Goal: Information Seeking & Learning: Learn about a topic

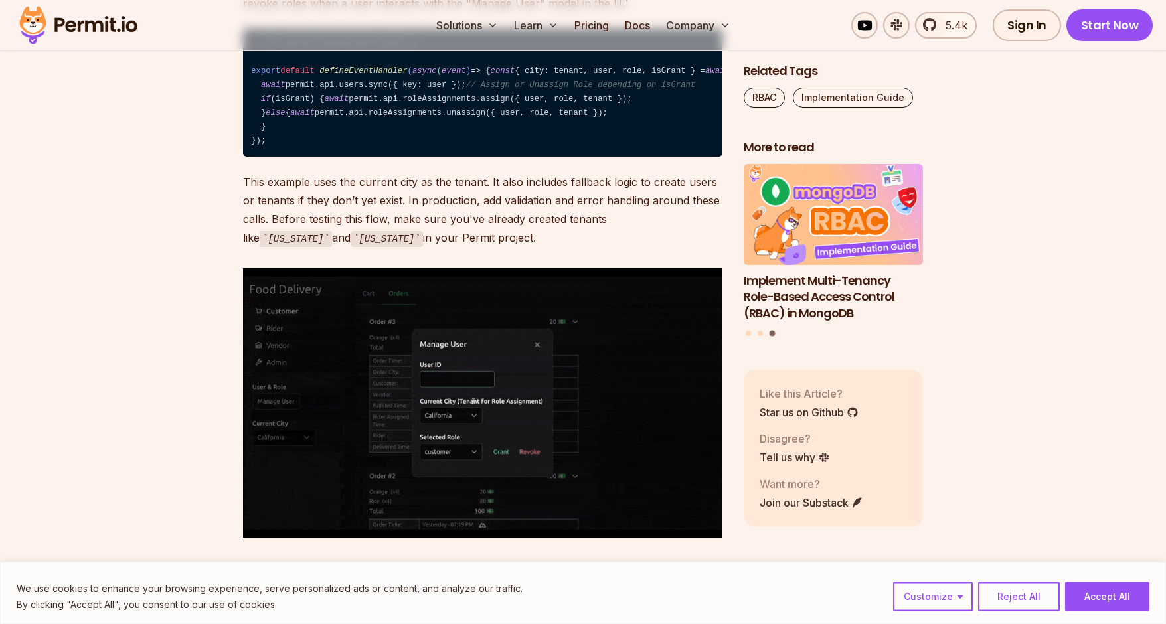
scroll to position [6308, 0]
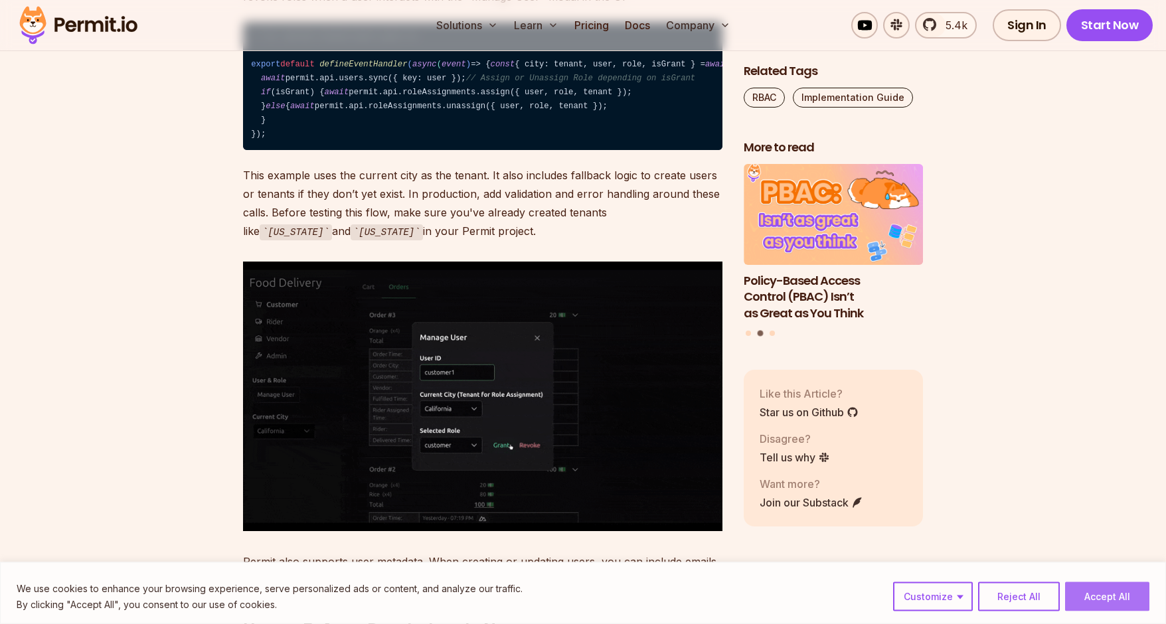
click at [1108, 593] on button "Accept All" at bounding box center [1107, 597] width 84 height 29
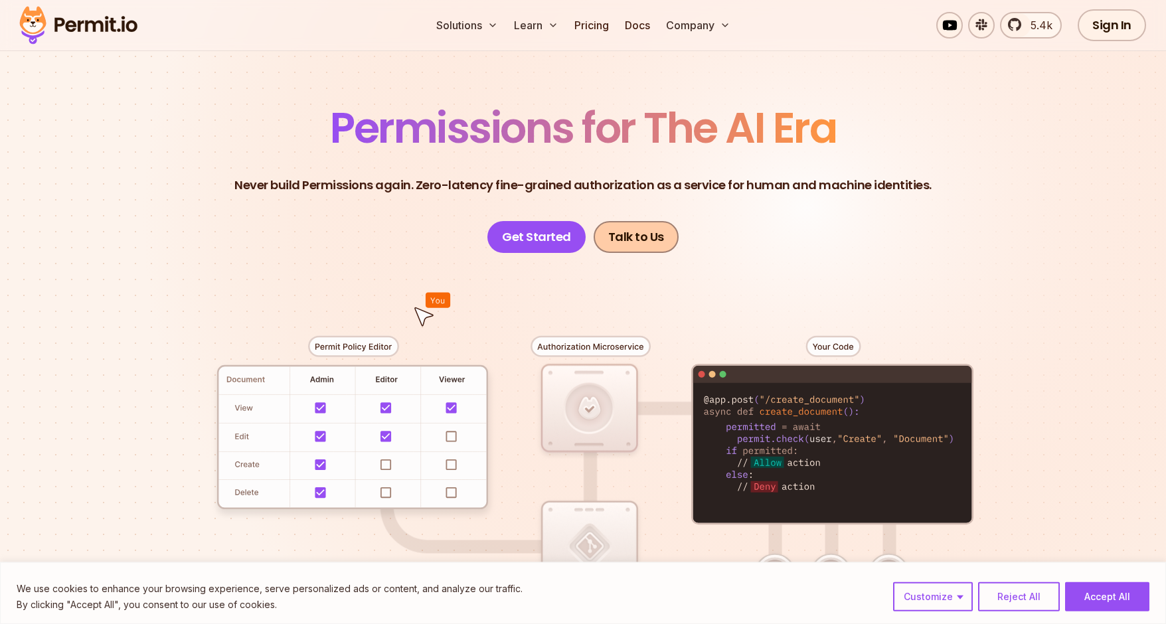
scroll to position [68, 0]
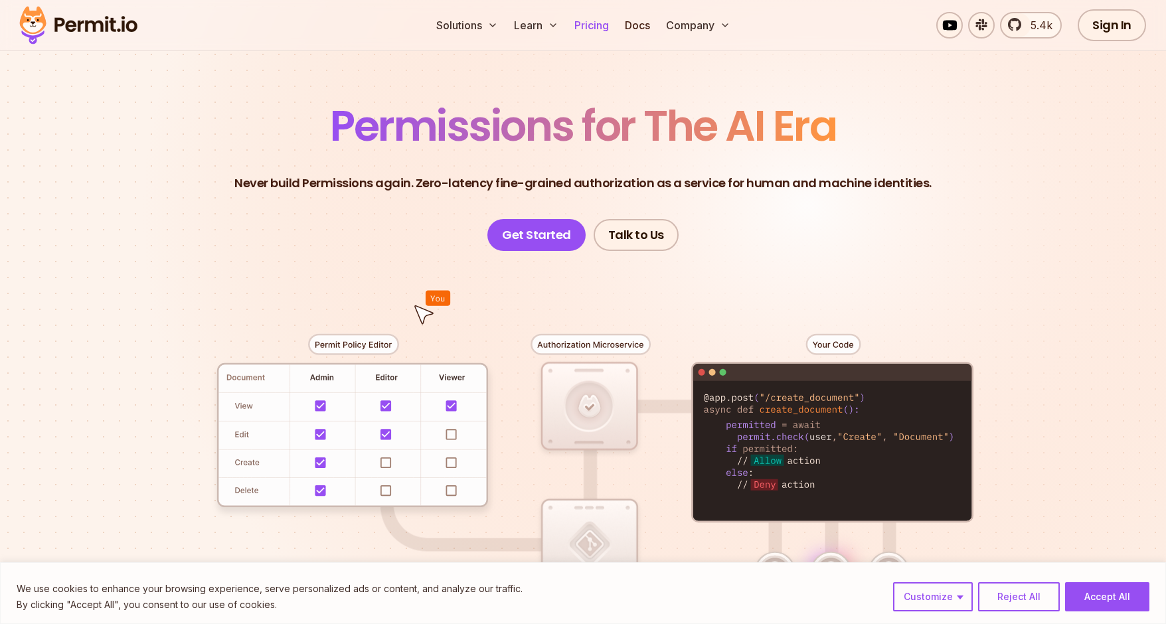
click at [588, 27] on link "Pricing" at bounding box center [591, 25] width 45 height 27
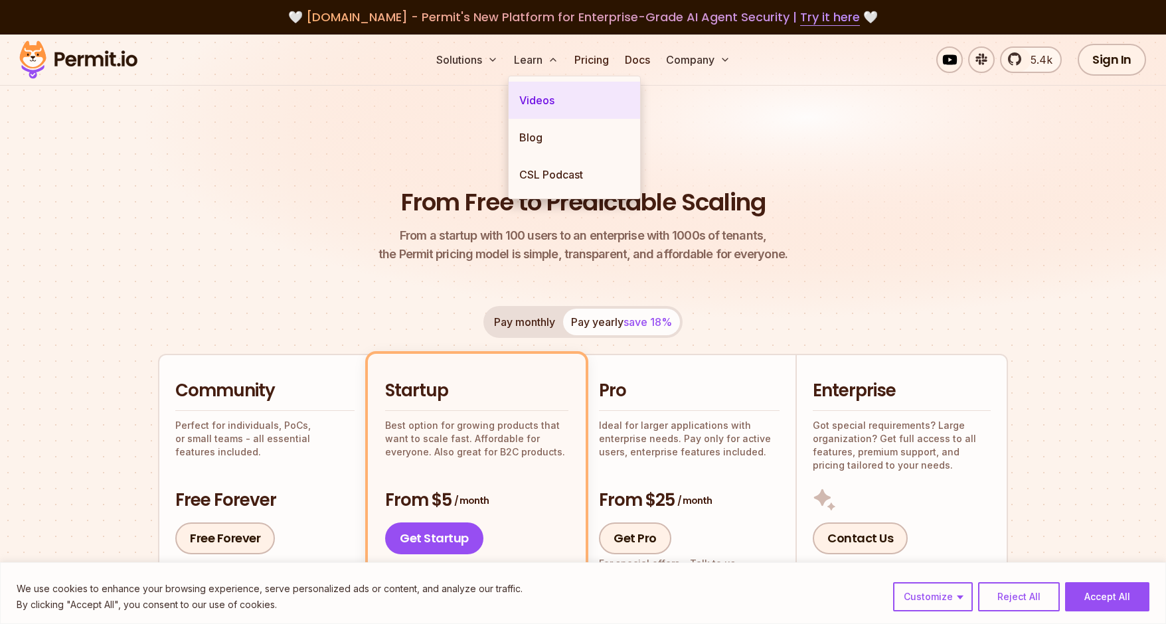
click at [540, 96] on link "Videos" at bounding box center [575, 100] width 132 height 37
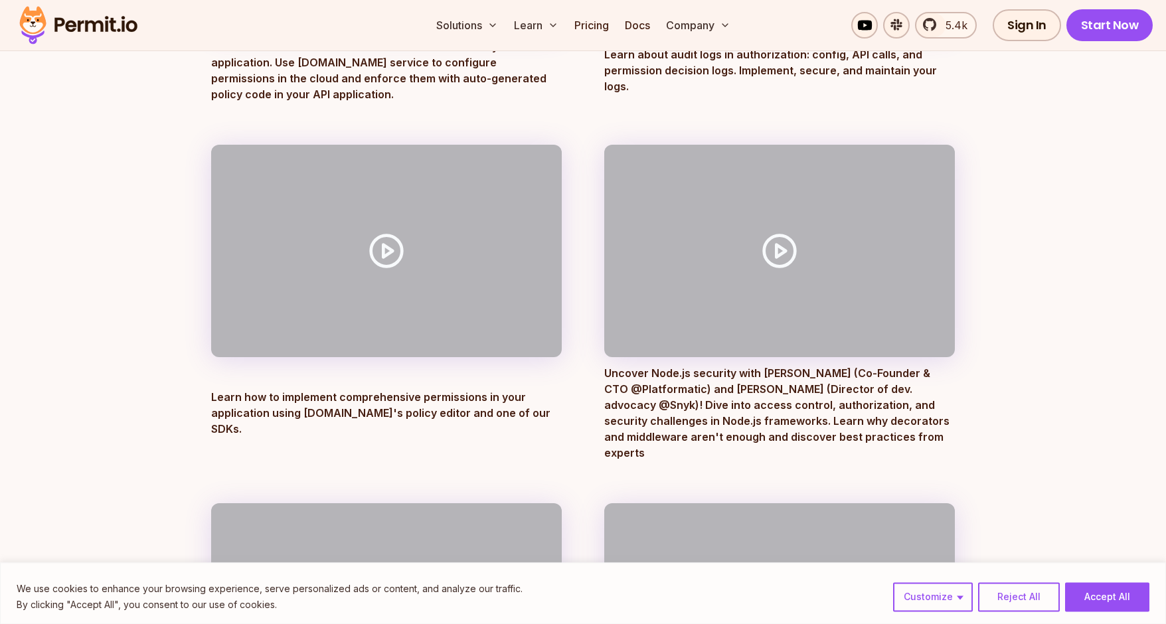
scroll to position [813, 0]
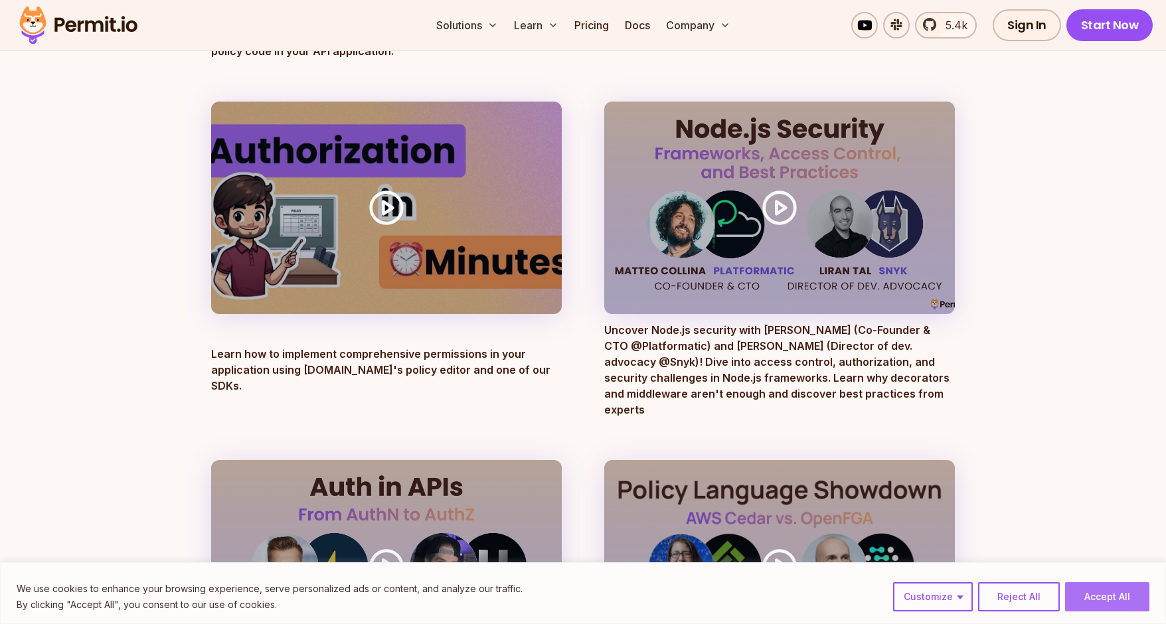
click at [1112, 595] on button "Accept All" at bounding box center [1107, 597] width 84 height 29
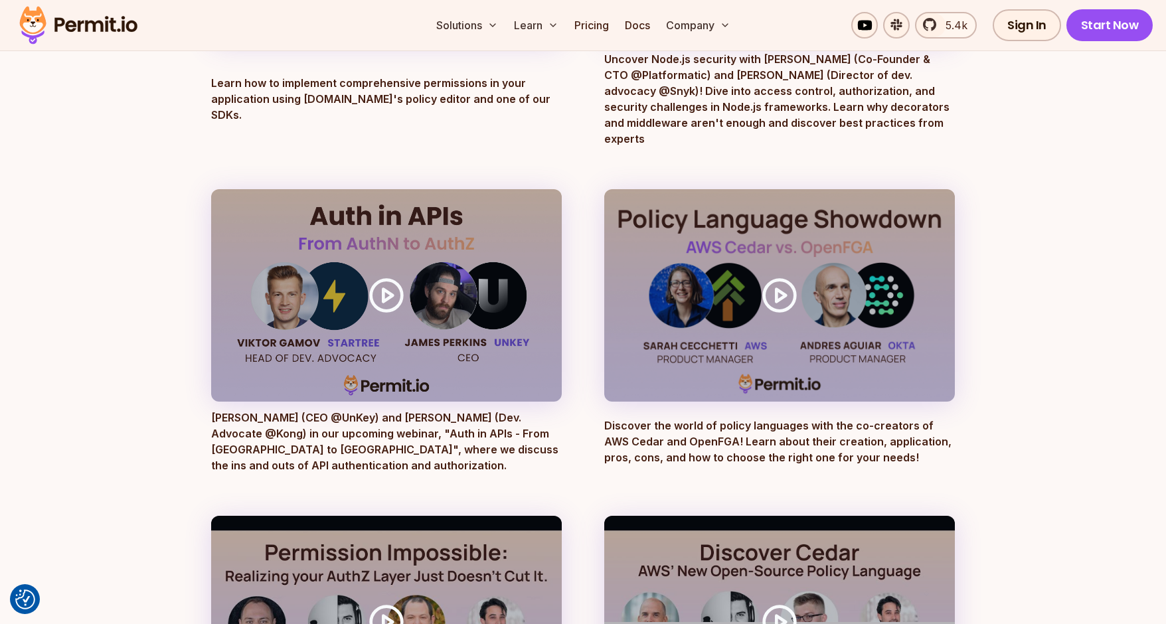
scroll to position [1287, 0]
